Goal: Transaction & Acquisition: Obtain resource

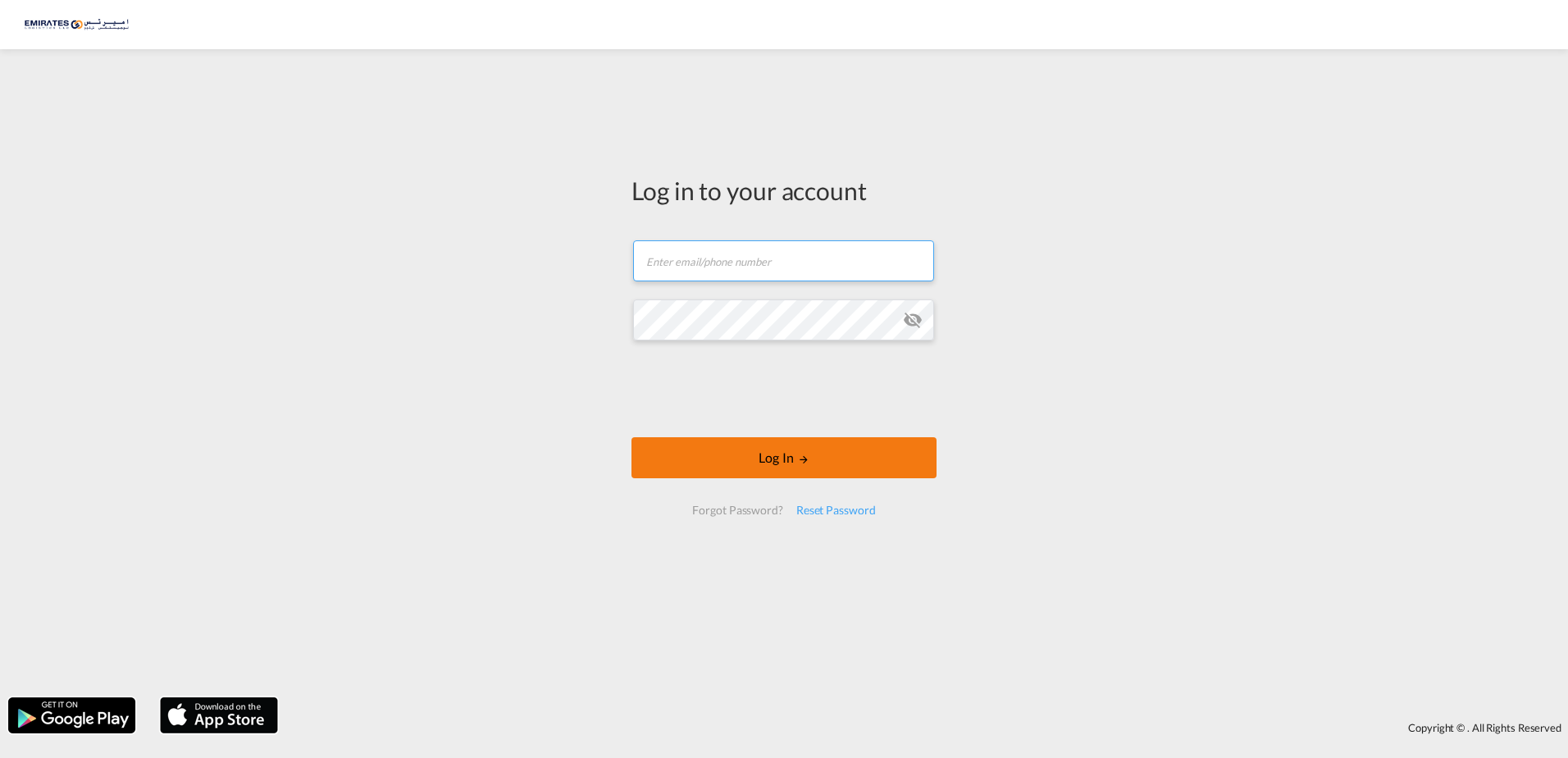
type input "[EMAIL_ADDRESS][DOMAIN_NAME]"
click at [787, 468] on button "Log In" at bounding box center [784, 457] width 305 height 41
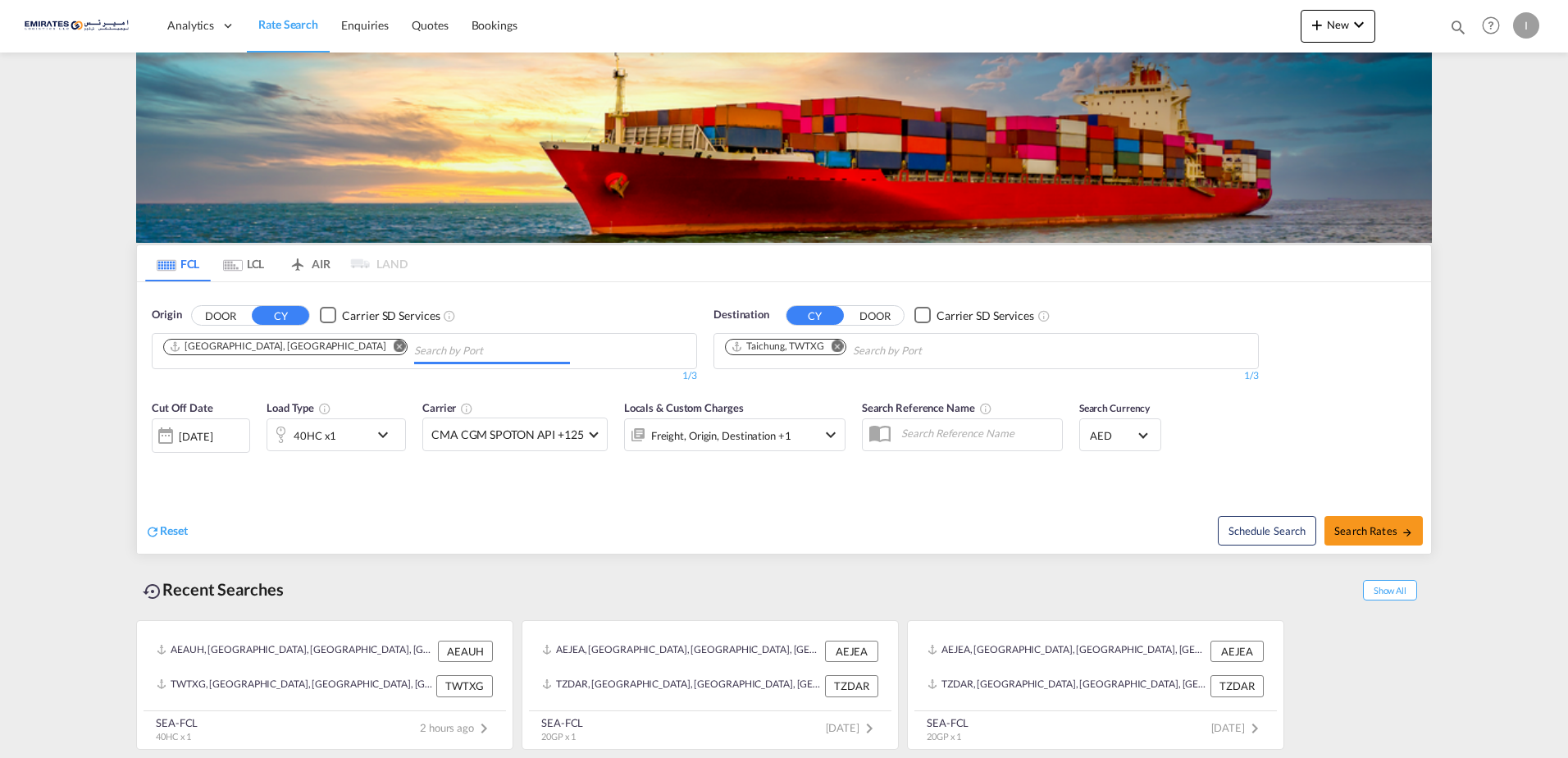
click at [414, 347] on input "Chips input." at bounding box center [492, 351] width 156 height 27
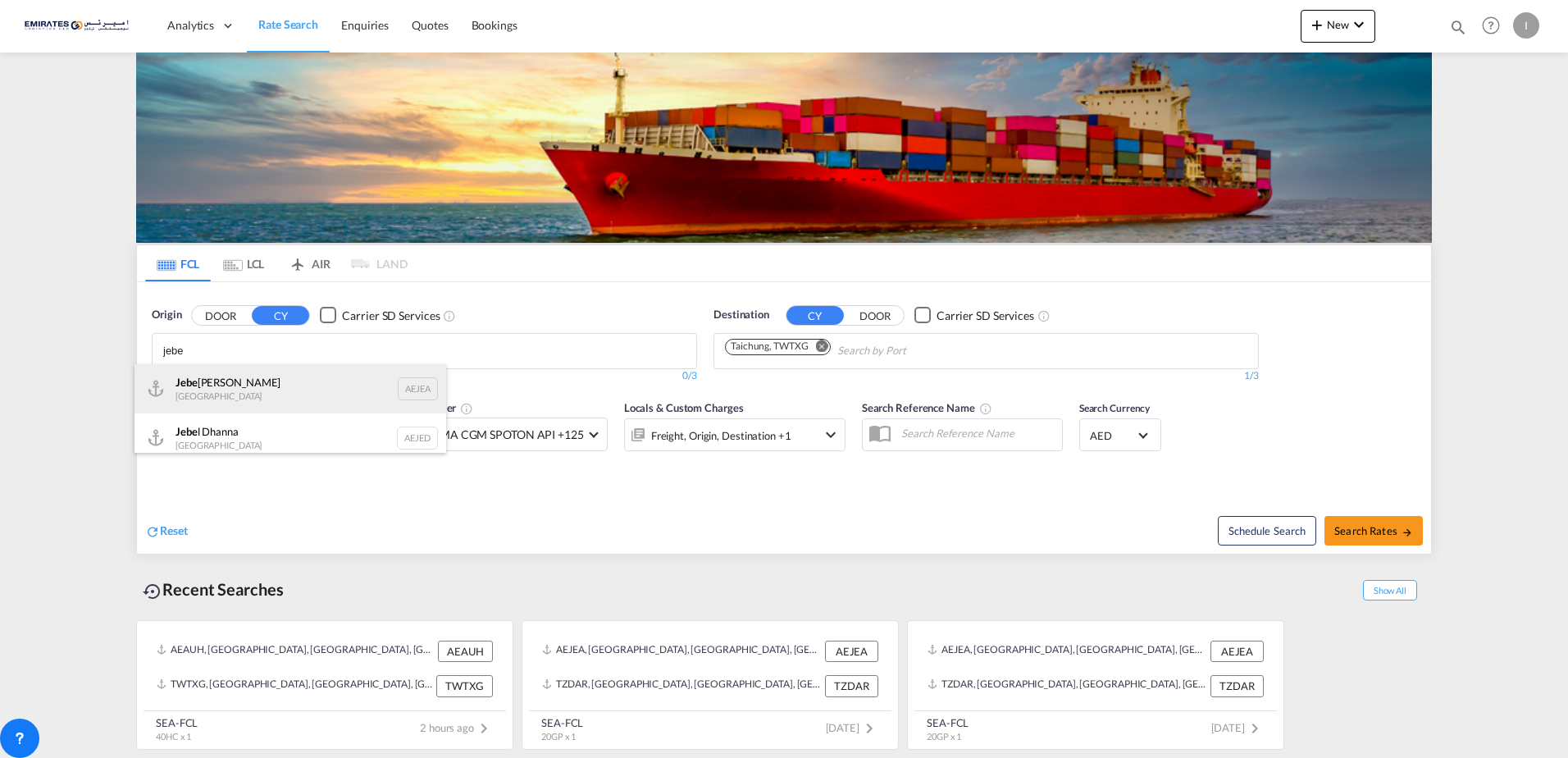
type input "jebe"
click at [241, 394] on div "Jebe l Ali [GEOGRAPHIC_DATA] AEJEA" at bounding box center [289, 389] width 311 height 50
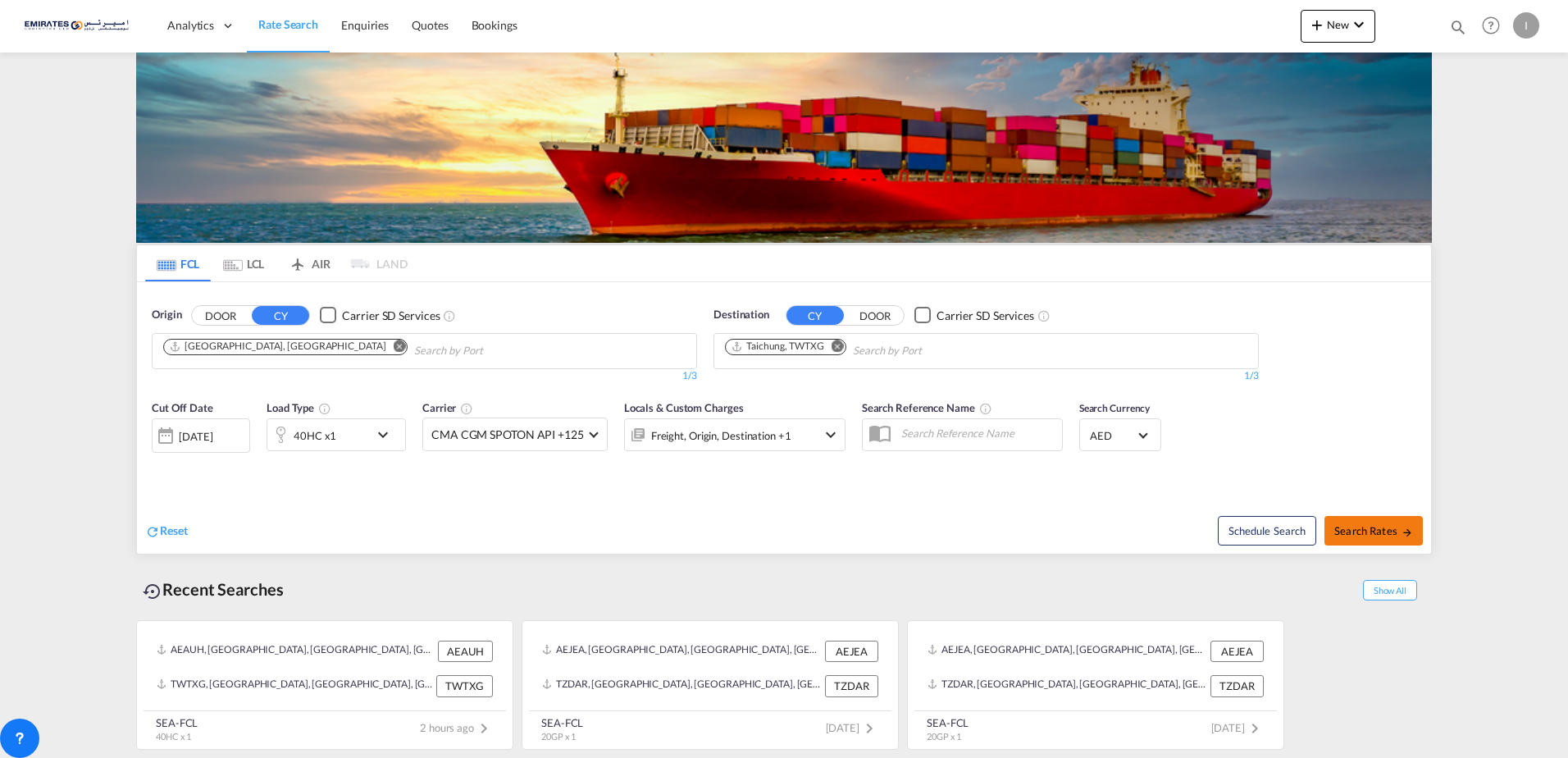
click at [1381, 532] on span "Search Rates" at bounding box center [1374, 530] width 79 height 13
type input "AEJEA to TWTXG / [DATE]"
